Goal: Find contact information: Find contact information

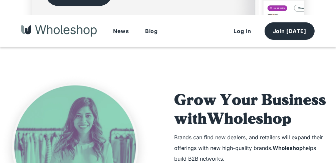
scroll to position [569, 0]
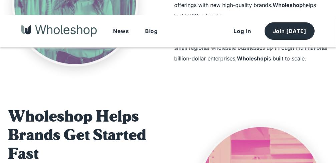
drag, startPoint x: 335, startPoint y: 83, endPoint x: 340, endPoint y: 96, distance: 13.6
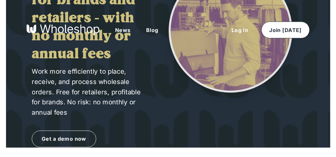
scroll to position [0, 0]
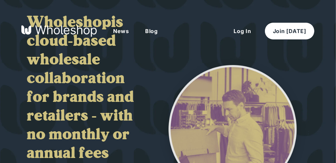
click at [199, 36] on div "News Blog" at bounding box center [161, 30] width 129 height 27
click at [188, 28] on div "News Blog" at bounding box center [161, 30] width 129 height 27
click at [75, 32] on img at bounding box center [58, 31] width 75 height 12
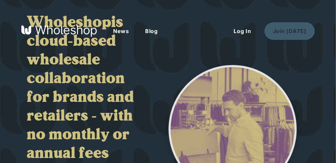
click at [291, 30] on button "Join [DATE]" at bounding box center [289, 30] width 50 height 17
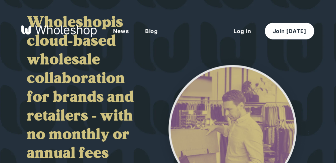
click at [118, 27] on button "News" at bounding box center [121, 31] width 32 height 17
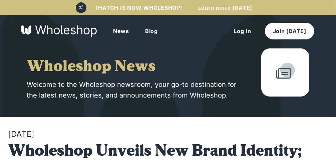
click at [118, 27] on button "News" at bounding box center [121, 31] width 32 height 17
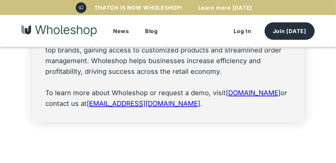
scroll to position [920, 0]
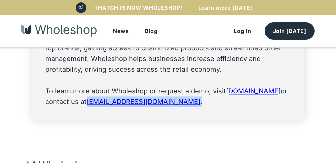
drag, startPoint x: 152, startPoint y: 100, endPoint x: 89, endPoint y: 102, distance: 63.0
click at [89, 104] on p "Wholeshop is a next-generation wholesale collaboration platform designed for br…" at bounding box center [167, 53] width 245 height 107
copy p "[EMAIL_ADDRESS][DOMAIN_NAME] ."
click at [101, 115] on div "About Wholeshop Wholeshop is a next-generation wholesale collaboration platform…" at bounding box center [168, 42] width 272 height 155
drag, startPoint x: 155, startPoint y: 100, endPoint x: 88, endPoint y: 105, distance: 67.5
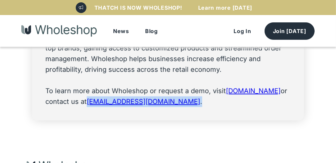
click at [88, 105] on p "Wholeshop is a next-generation wholesale collaboration platform designed for br…" at bounding box center [167, 53] width 245 height 107
copy p "[EMAIL_ADDRESS][DOMAIN_NAME] ."
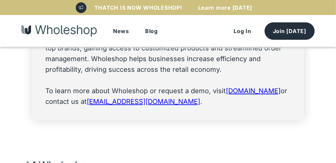
click at [13, 17] on header "News Blog Log In Join [DATE]" at bounding box center [168, 31] width 336 height 32
